Goal: Task Accomplishment & Management: Use online tool/utility

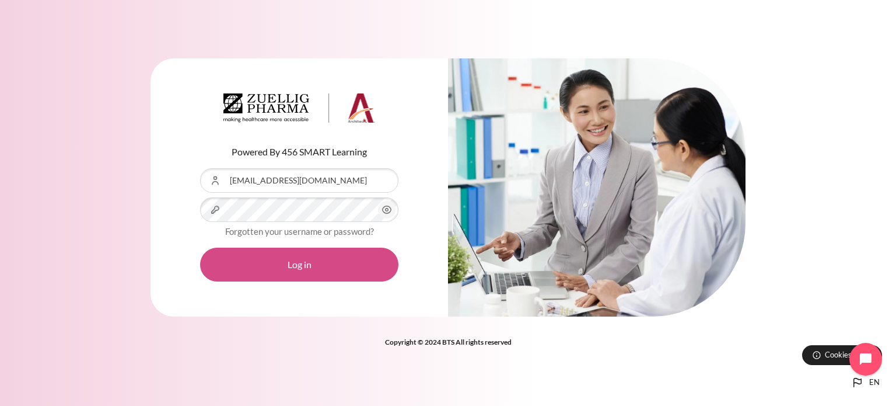
click at [307, 263] on button "Log in" at bounding box center [299, 264] width 198 height 34
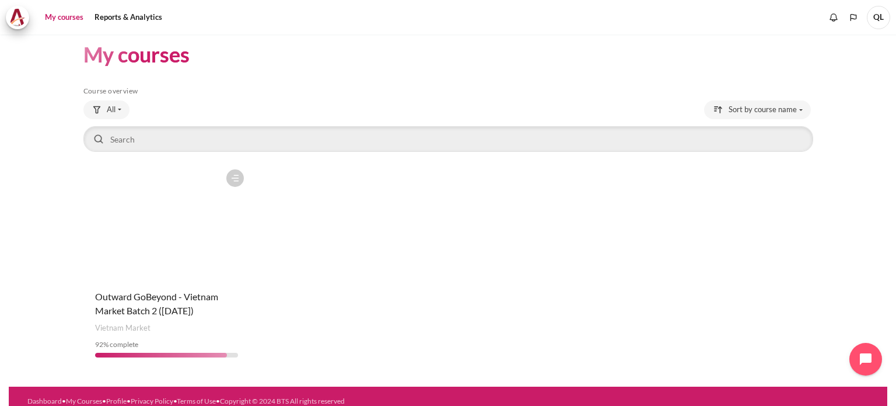
scroll to position [20, 0]
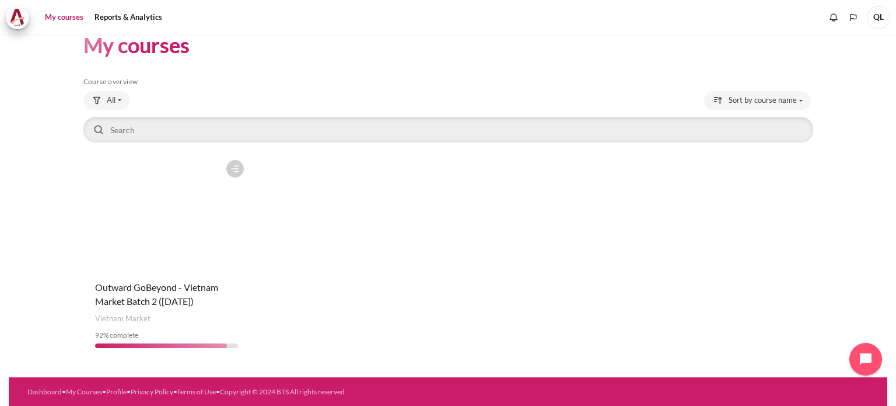
click at [144, 234] on figure "Content" at bounding box center [166, 212] width 167 height 117
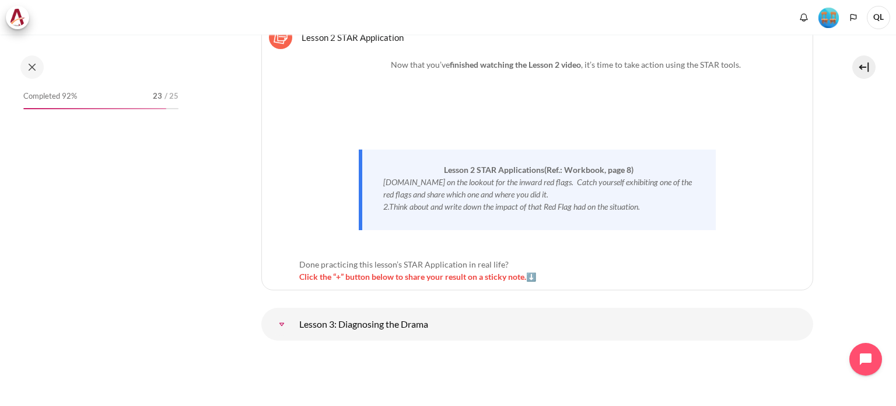
scroll to position [3968, 0]
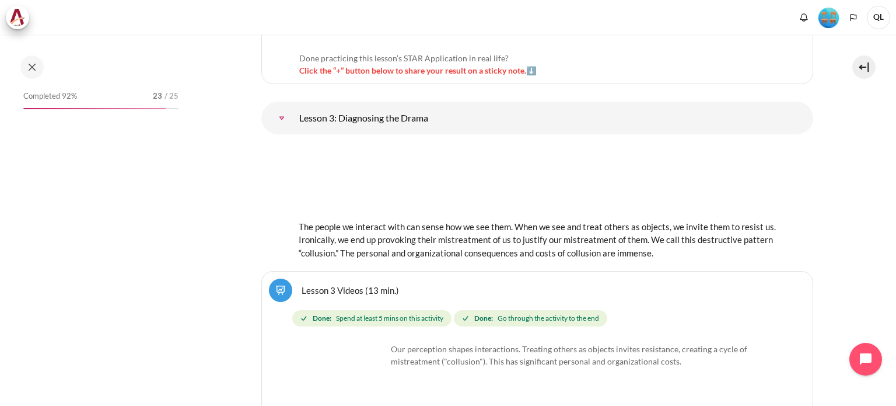
click at [141, 95] on div "Completed 92% 23 / 25" at bounding box center [100, 96] width 155 height 12
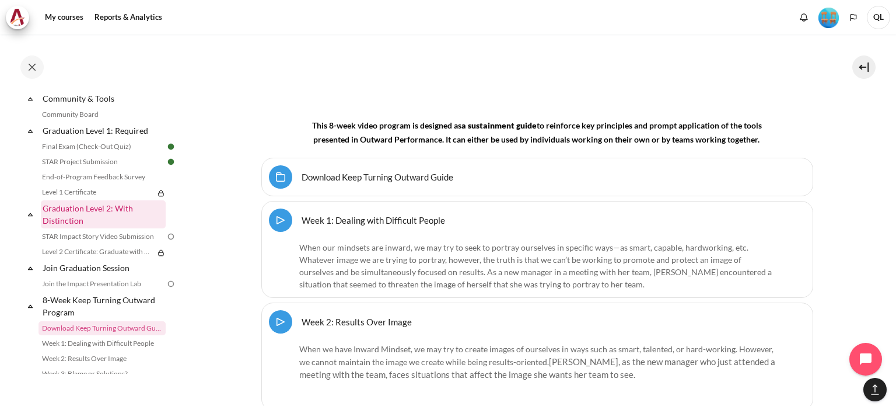
scroll to position [1229, 0]
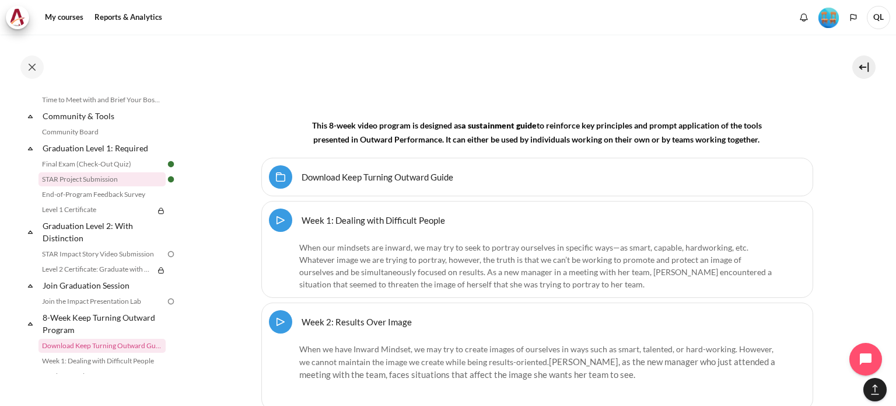
click at [112, 186] on link "STAR Project Submission" at bounding box center [102, 179] width 127 height 14
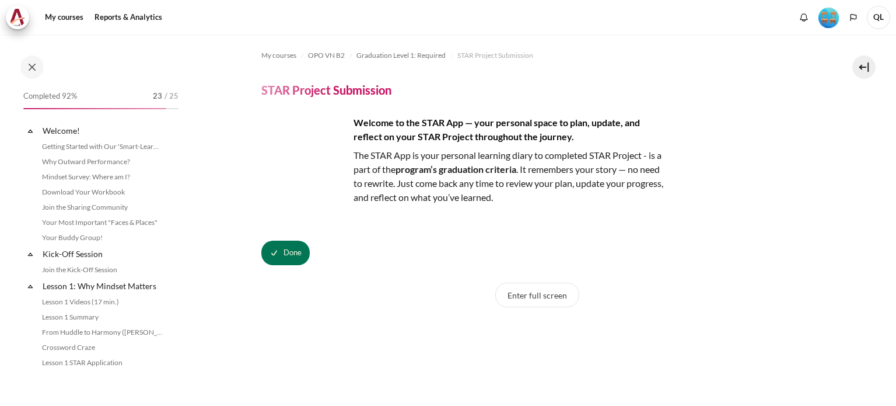
scroll to position [1192, 0]
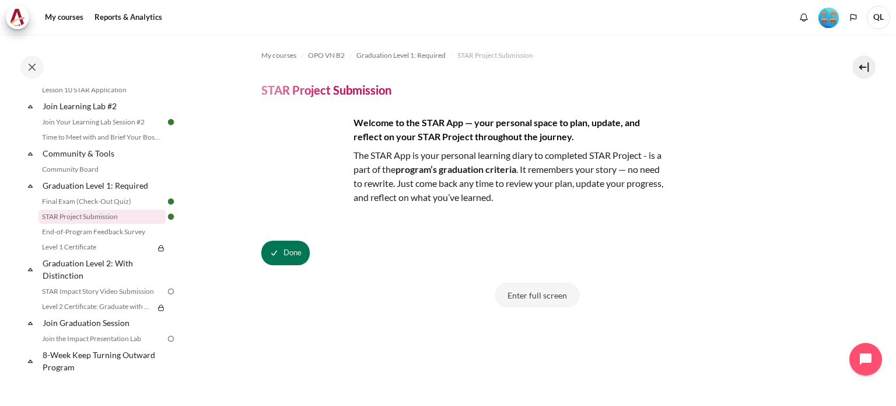
click at [570, 295] on button "Enter full screen" at bounding box center [537, 294] width 84 height 25
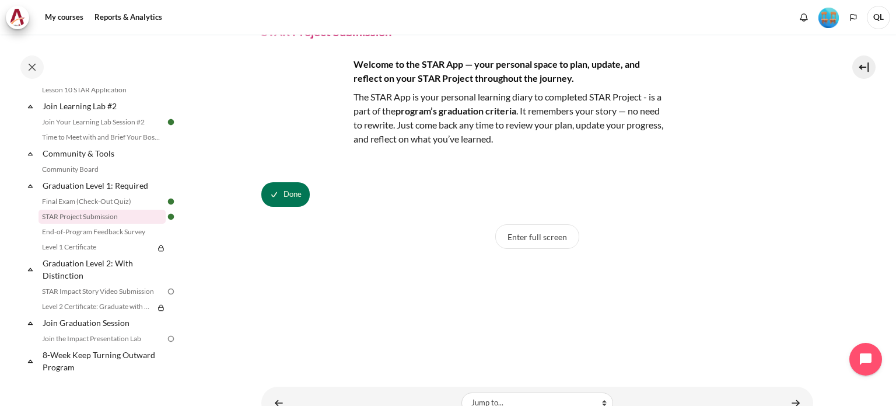
scroll to position [9, 0]
